Goal: Task Accomplishment & Management: Complete application form

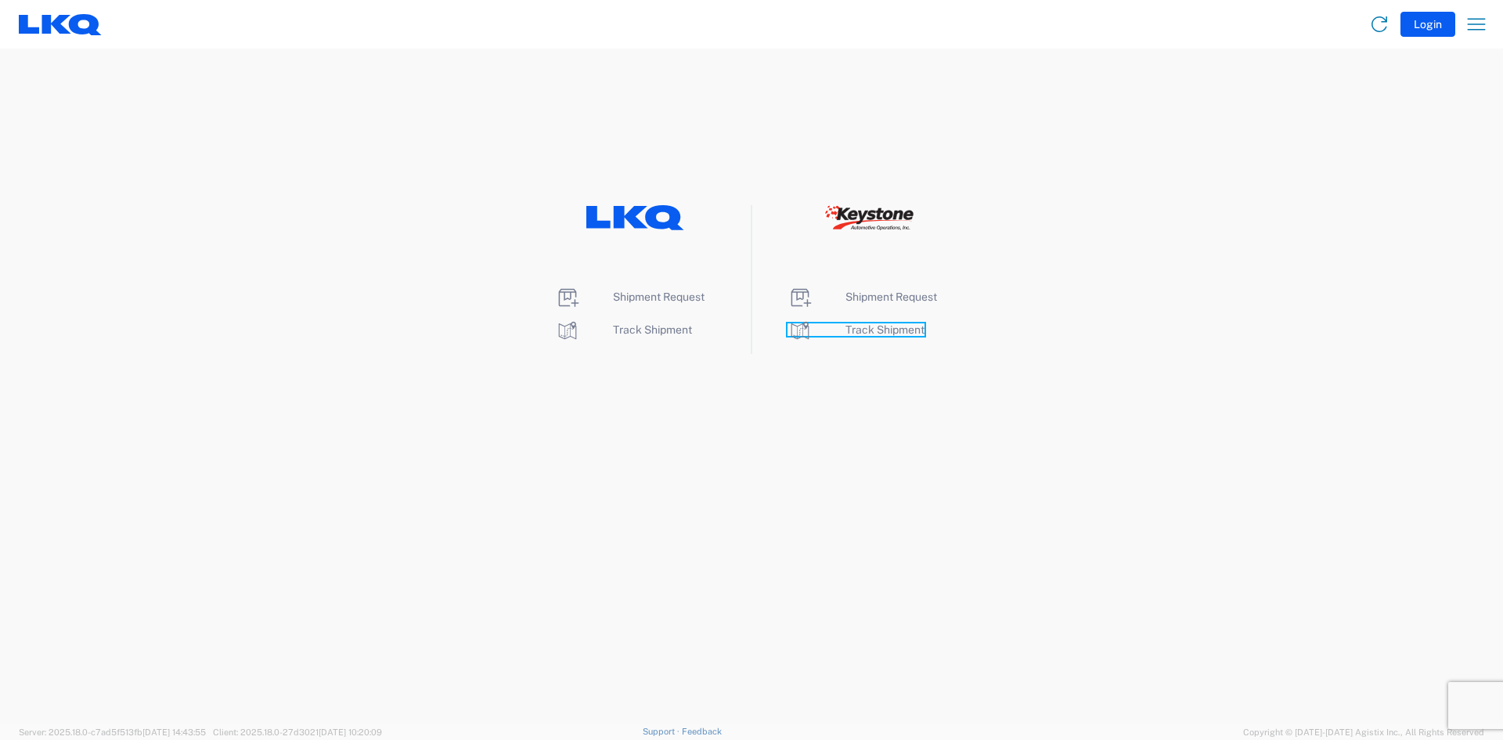
click at [879, 330] on span "Track Shipment" at bounding box center [885, 329] width 79 height 13
click at [881, 301] on span "Shipment Request" at bounding box center [892, 296] width 92 height 13
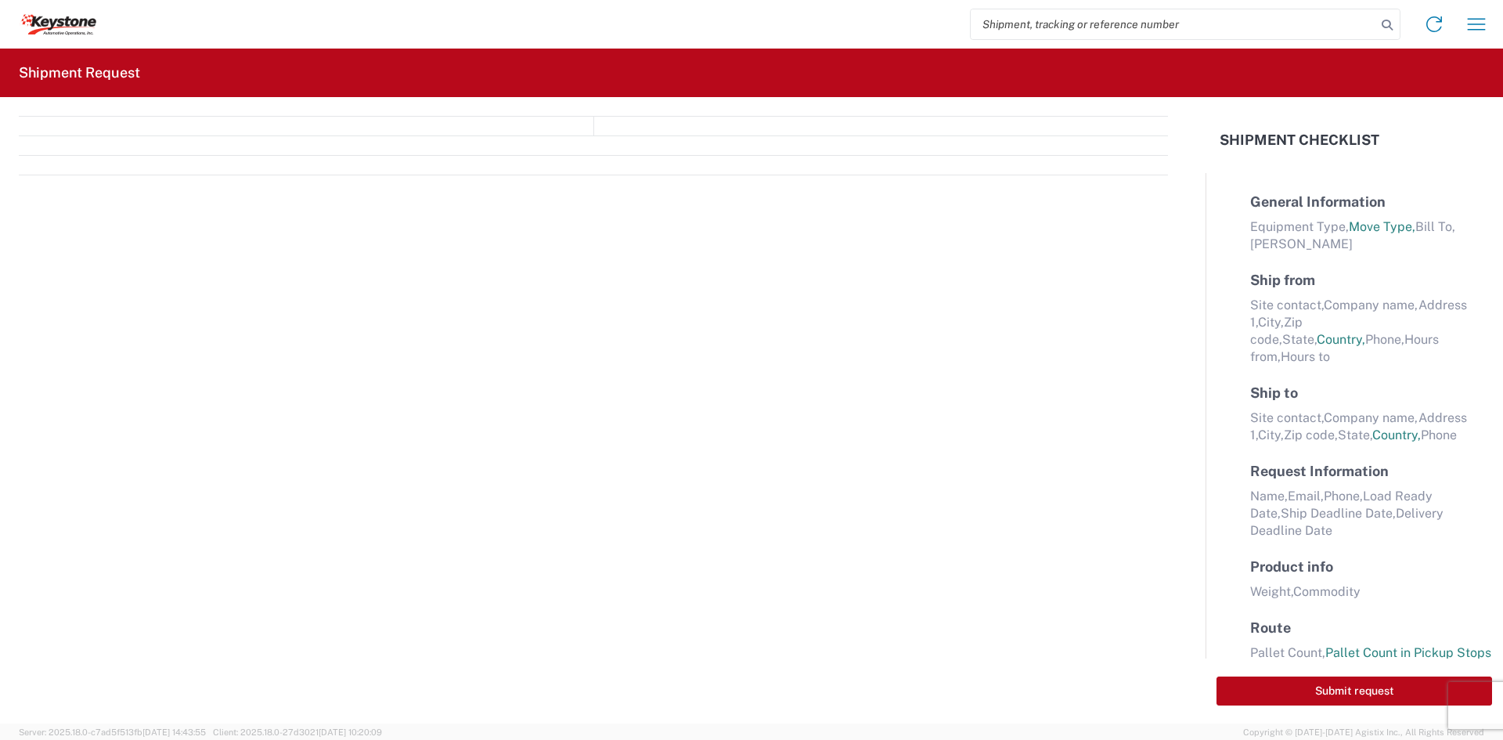
select select "FULL"
select select "LBS"
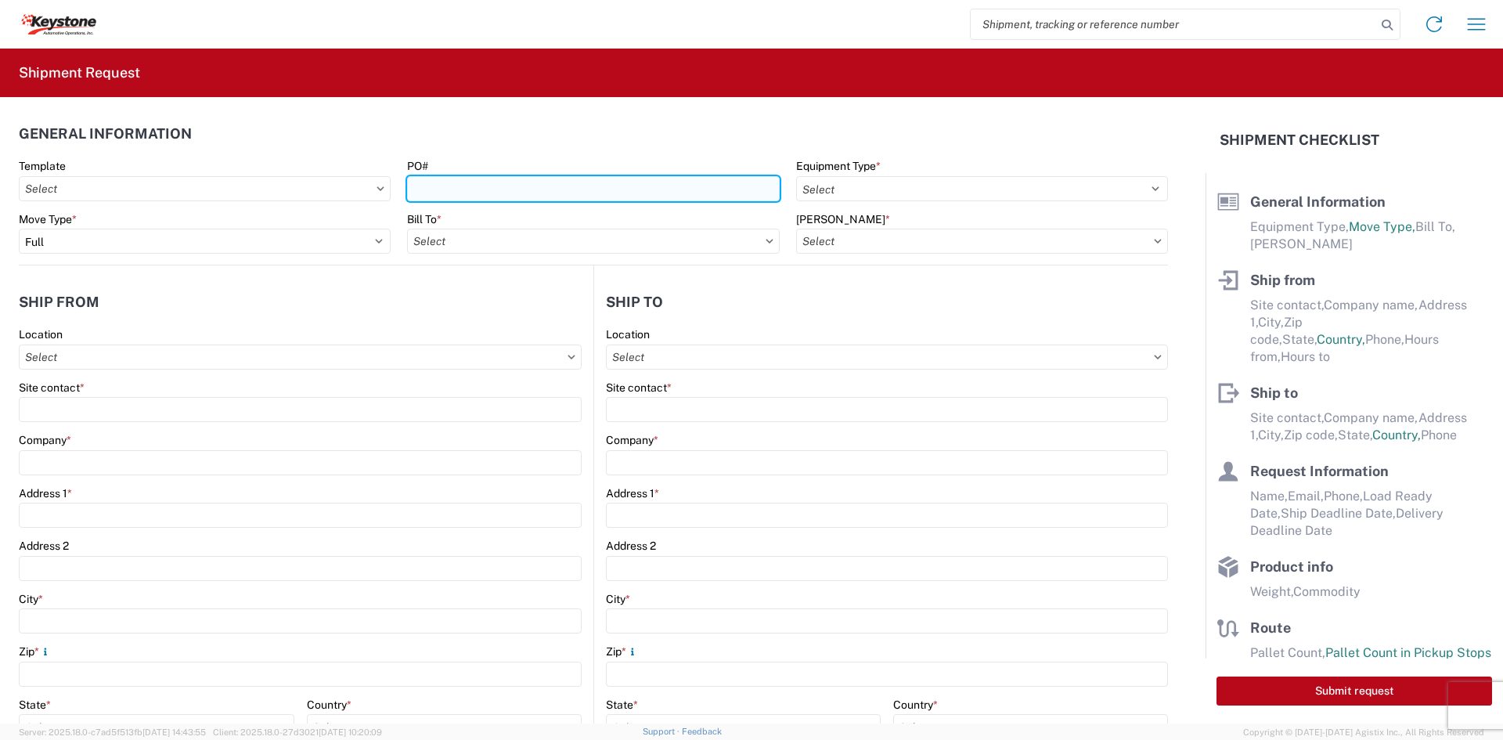
click at [571, 186] on input "PO#" at bounding box center [593, 188] width 372 height 25
paste input "464128"
type input "464128"
